Goal: Task Accomplishment & Management: Complete application form

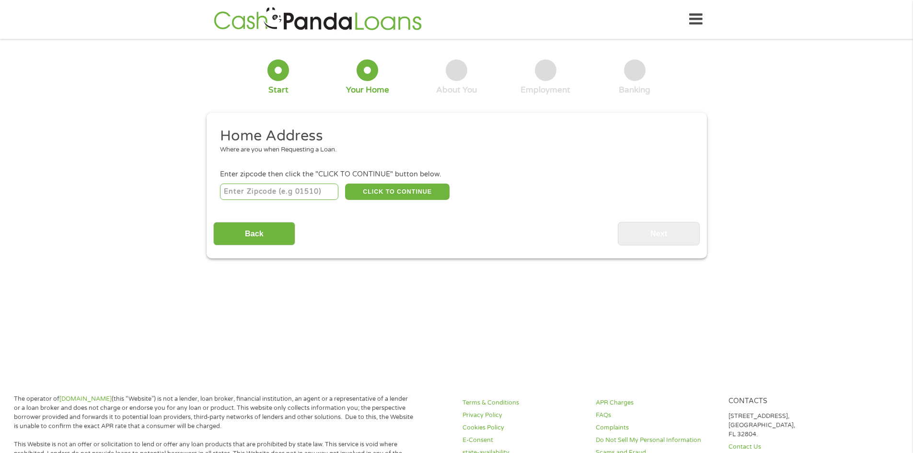
click at [286, 194] on input "number" at bounding box center [279, 192] width 118 height 16
type input "16505"
select select "[US_STATE]"
click at [388, 197] on button "CLICK TO CONTINUE" at bounding box center [397, 192] width 105 height 16
type input "16505"
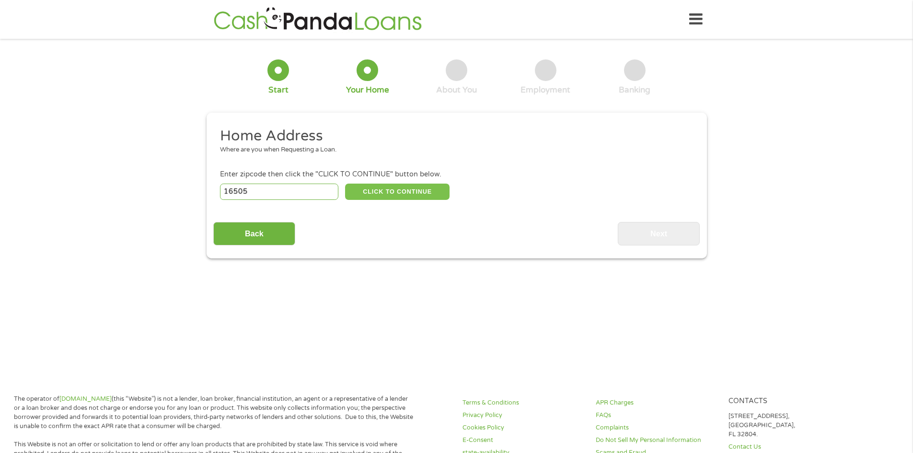
type input "[GEOGRAPHIC_DATA]"
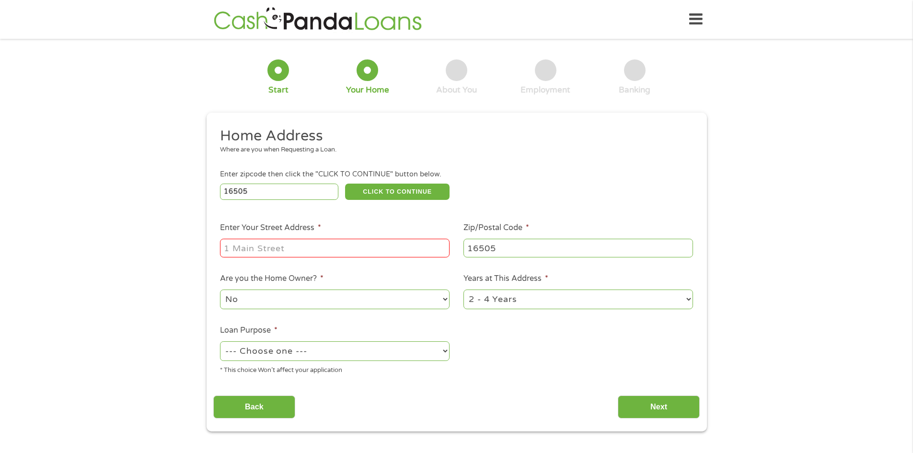
click at [318, 244] on input "Enter Your Street Address *" at bounding box center [335, 248] width 230 height 18
type input "[STREET_ADDRESS][PERSON_NAME]"
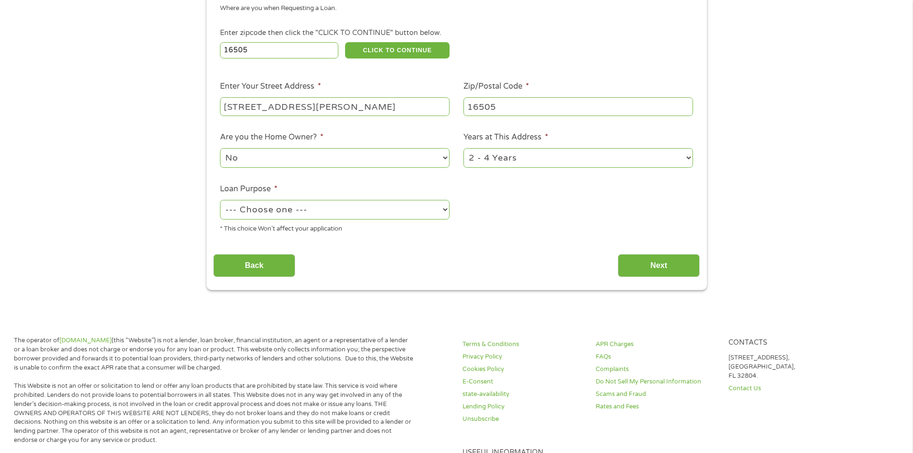
scroll to position [144, 0]
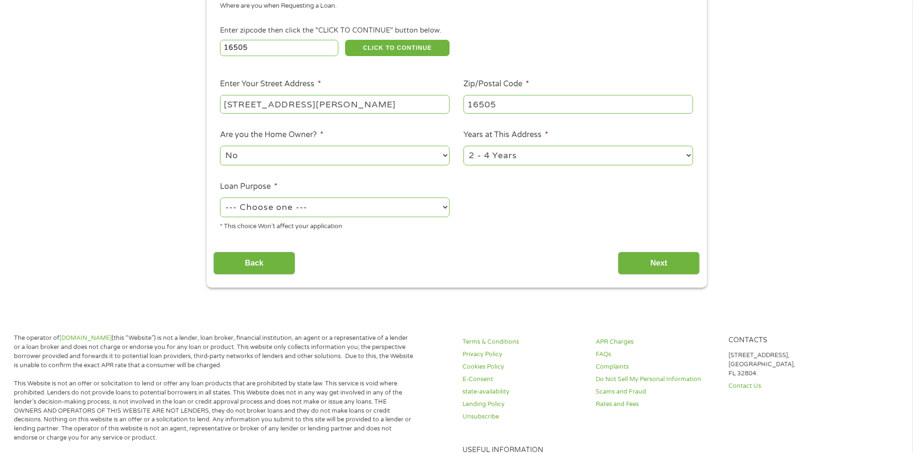
click at [364, 162] on select "No Yes" at bounding box center [335, 156] width 230 height 20
select select "yes"
click at [220, 146] on select "No Yes" at bounding box center [335, 156] width 230 height 20
click at [609, 153] on select "1 Year or less 1 - 2 Years 2 - 4 Years Over 4 Years" at bounding box center [579, 156] width 230 height 20
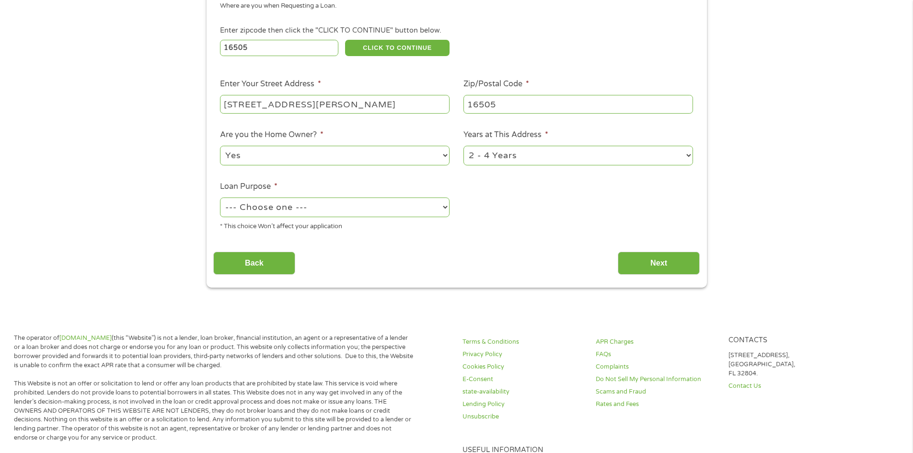
click at [343, 214] on select "--- Choose one --- Pay Bills Debt Consolidation Home Improvement Major Purchase…" at bounding box center [335, 208] width 230 height 20
select select "debtconsolidation"
click at [220, 198] on select "--- Choose one --- Pay Bills Debt Consolidation Home Improvement Major Purchase…" at bounding box center [335, 208] width 230 height 20
click at [647, 267] on input "Next" at bounding box center [659, 263] width 82 height 23
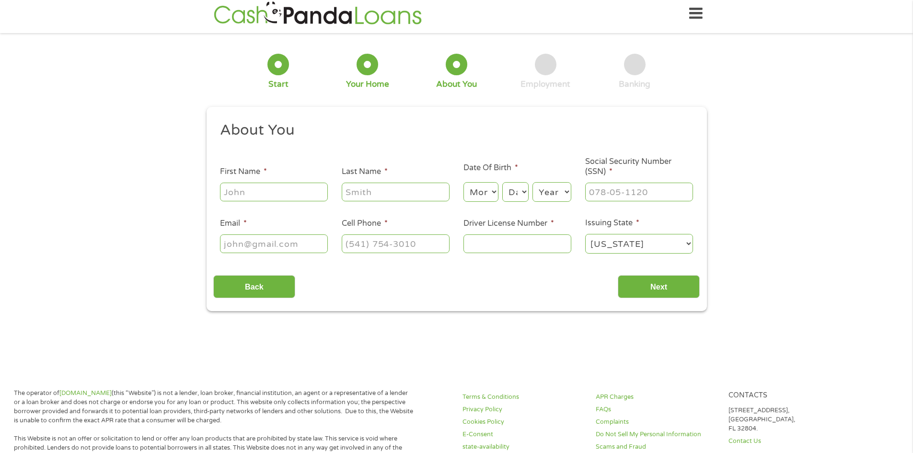
scroll to position [0, 0]
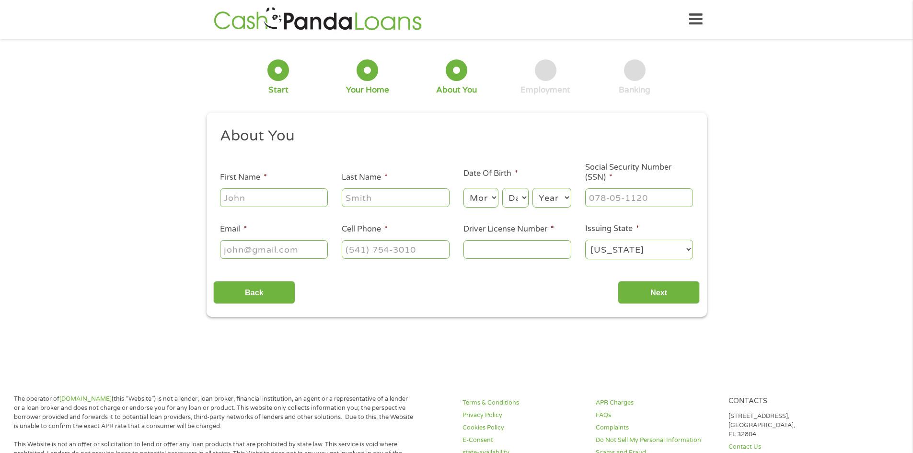
click at [304, 199] on input "First Name *" at bounding box center [274, 197] width 108 height 18
type input "[PERSON_NAME]"
type input "[EMAIL_ADDRESS][DOMAIN_NAME]"
type input "[PHONE_NUMBER]"
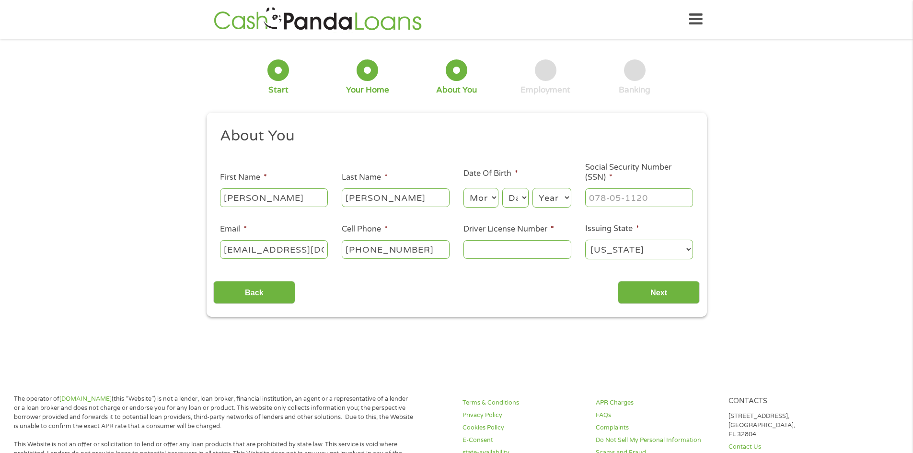
click at [485, 198] on select "Month 1 2 3 4 5 6 7 8 9 10 11 12" at bounding box center [481, 198] width 35 height 20
select select "8"
click at [464, 188] on select "Month 1 2 3 4 5 6 7 8 9 10 11 12" at bounding box center [481, 198] width 35 height 20
click at [515, 199] on select "Day 1 2 3 4 5 6 7 8 9 10 11 12 13 14 15 16 17 18 19 20 21 22 23 24 25 26 27 28 …" at bounding box center [516, 198] width 26 height 20
select select "25"
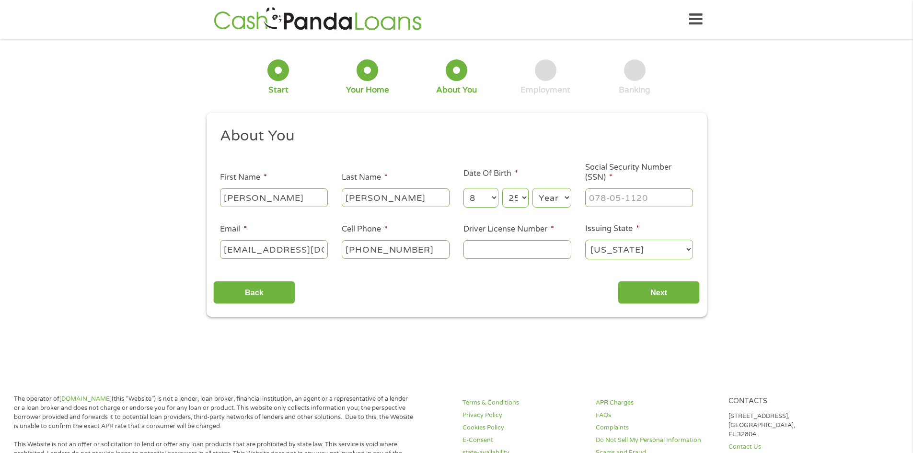
click at [503, 188] on select "Day 1 2 3 4 5 6 7 8 9 10 11 12 13 14 15 16 17 18 19 20 21 22 23 24 25 26 27 28 …" at bounding box center [516, 198] width 26 height 20
click at [555, 196] on select "Year [DATE] 2006 2005 2004 2003 2002 2001 2000 1999 1998 1997 1996 1995 1994 19…" at bounding box center [552, 198] width 39 height 20
select select "1963"
click at [533, 188] on select "Year [DATE] 2006 2005 2004 2003 2002 2001 2000 1999 1998 1997 1996 1995 1994 19…" at bounding box center [552, 198] width 39 height 20
click at [658, 199] on input "___-__-____" at bounding box center [639, 197] width 108 height 18
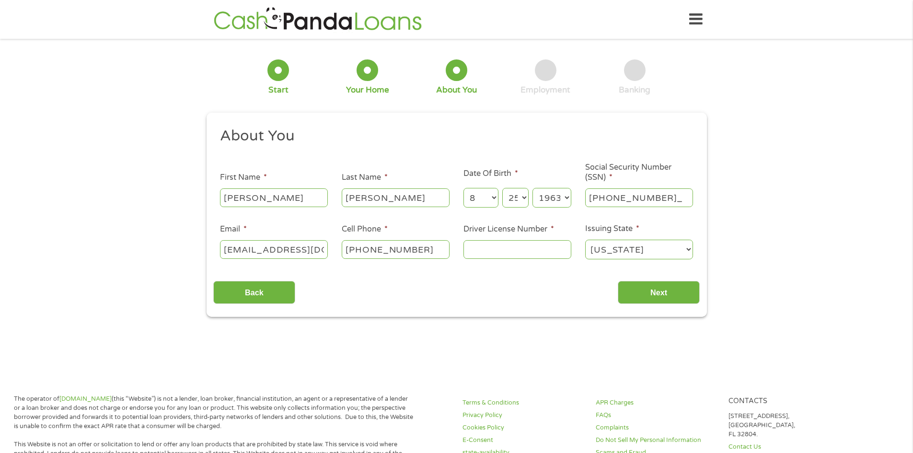
type input "573-53-7336"
click at [505, 253] on input "Driver License Number *" at bounding box center [518, 249] width 108 height 18
click at [484, 250] on input "Driver License Number *" at bounding box center [518, 249] width 108 height 18
type input "20 932 618"
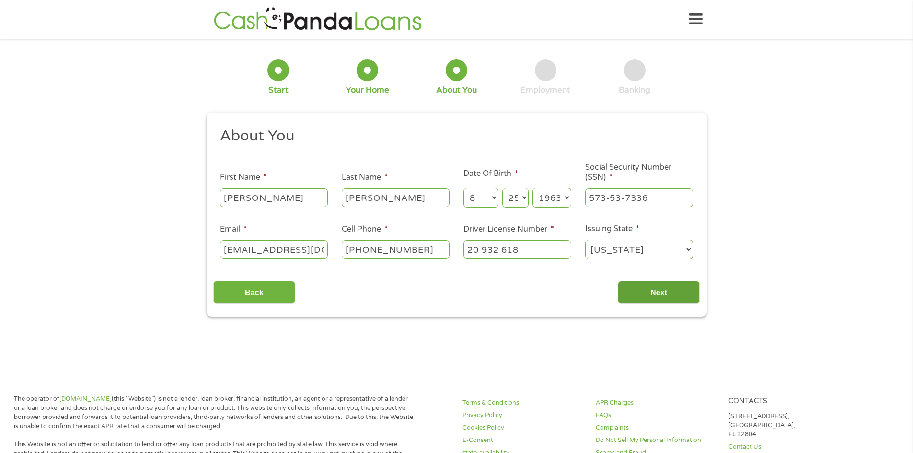
click at [673, 299] on input "Next" at bounding box center [659, 292] width 82 height 23
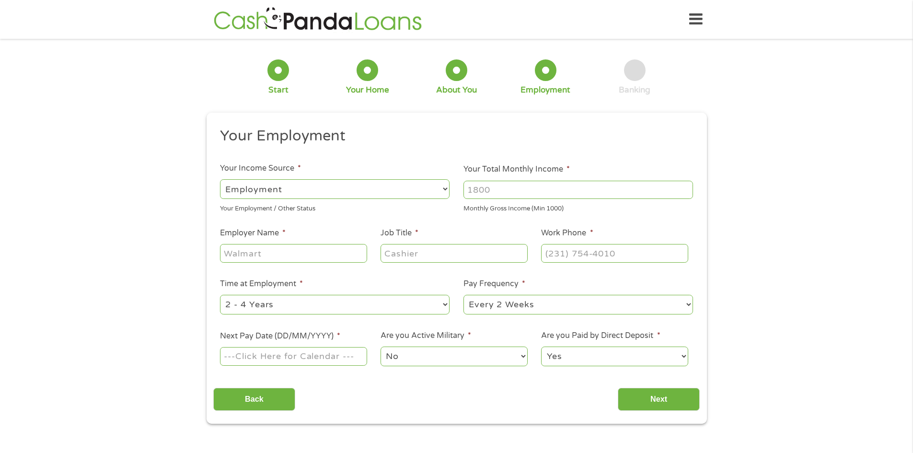
scroll to position [4, 4]
click at [352, 188] on select "--- Choose one --- Employment [DEMOGRAPHIC_DATA] Benefits" at bounding box center [335, 189] width 230 height 20
select select "benefits"
click at [220, 179] on select "--- Choose one --- Employment [DEMOGRAPHIC_DATA] Benefits" at bounding box center [335, 189] width 230 height 20
type input "Other"
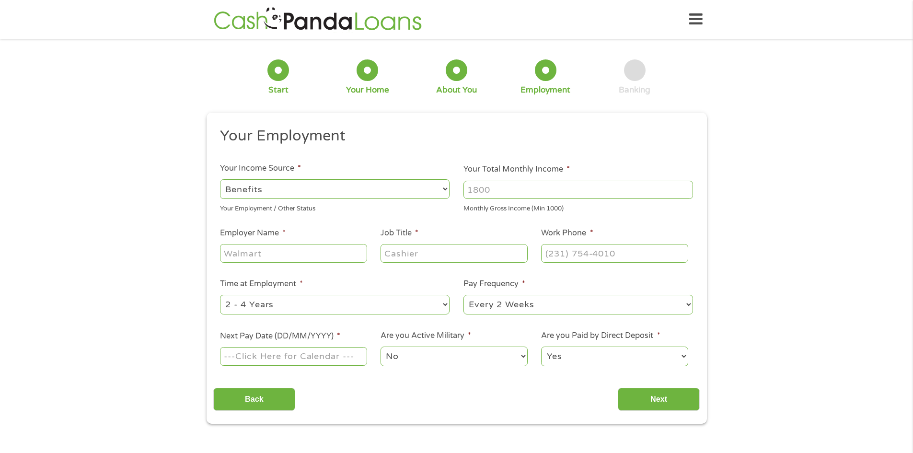
type input "[PHONE_NUMBER]"
click at [543, 190] on input "Your Total Monthly Income *" at bounding box center [579, 190] width 230 height 18
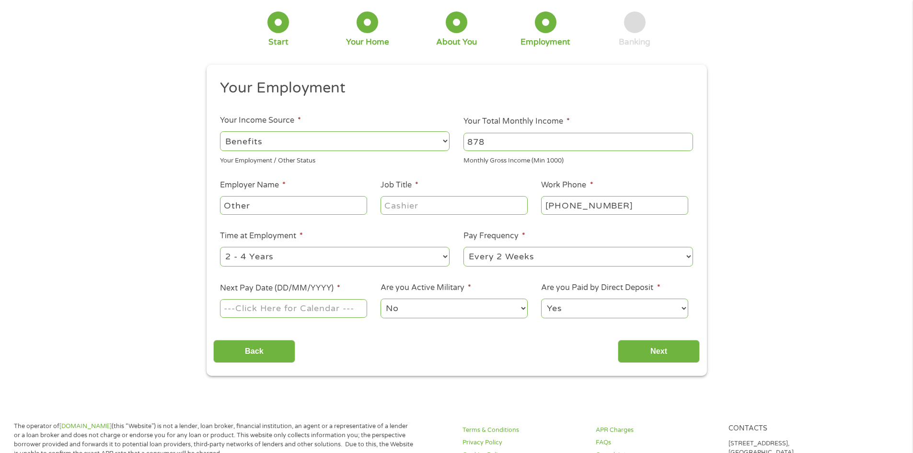
scroll to position [96, 0]
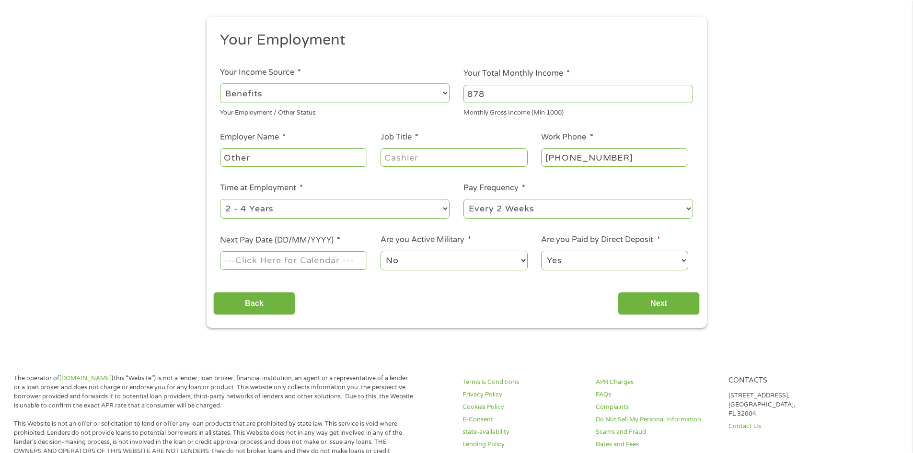
type input "878"
click at [278, 93] on select "--- Choose one --- Employment [DEMOGRAPHIC_DATA] Benefits" at bounding box center [335, 93] width 230 height 20
click at [220, 83] on select "--- Choose one --- Employment [DEMOGRAPHIC_DATA] Benefits" at bounding box center [335, 93] width 230 height 20
click at [292, 262] on input "Next Pay Date (DD/MM/YYYY) *" at bounding box center [293, 260] width 147 height 18
type input "[DATE]"
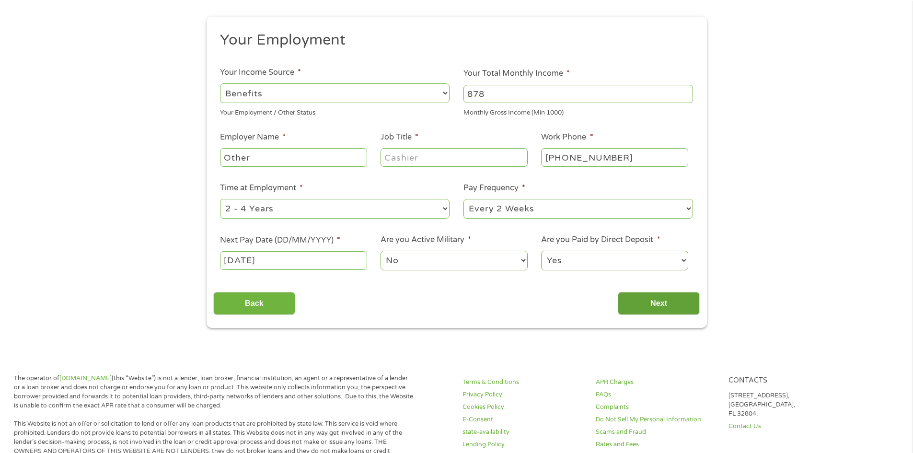
click at [638, 296] on input "Next" at bounding box center [659, 303] width 82 height 23
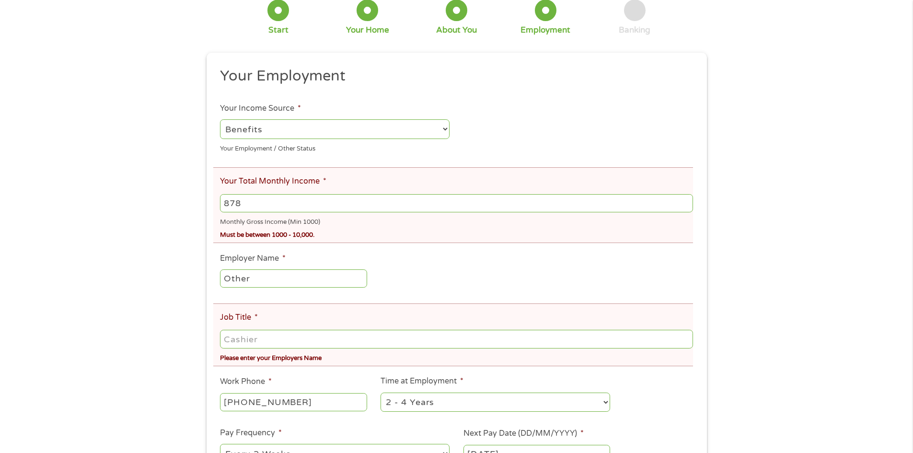
scroll to position [0, 0]
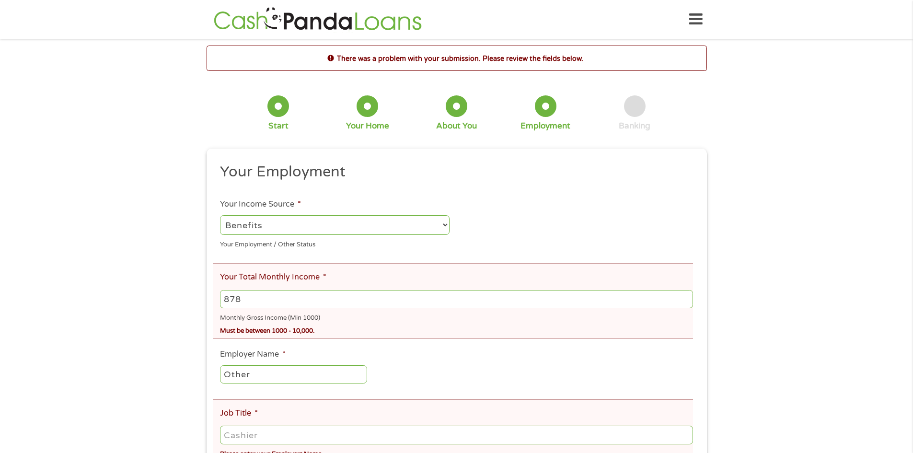
click at [250, 294] on input "878" at bounding box center [456, 299] width 473 height 18
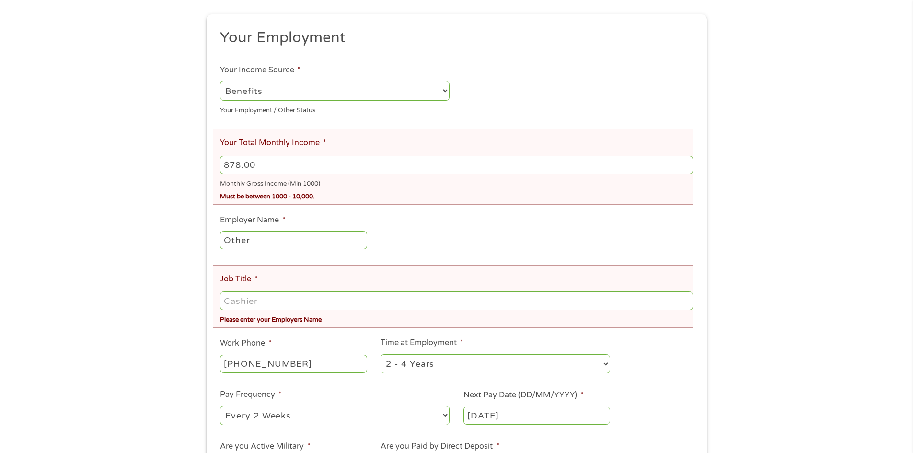
scroll to position [144, 0]
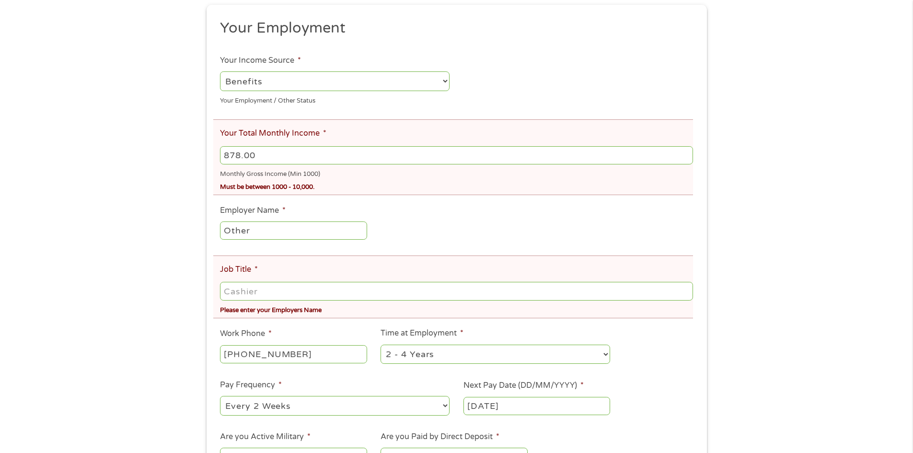
type input "878.00"
